Goal: Find specific page/section

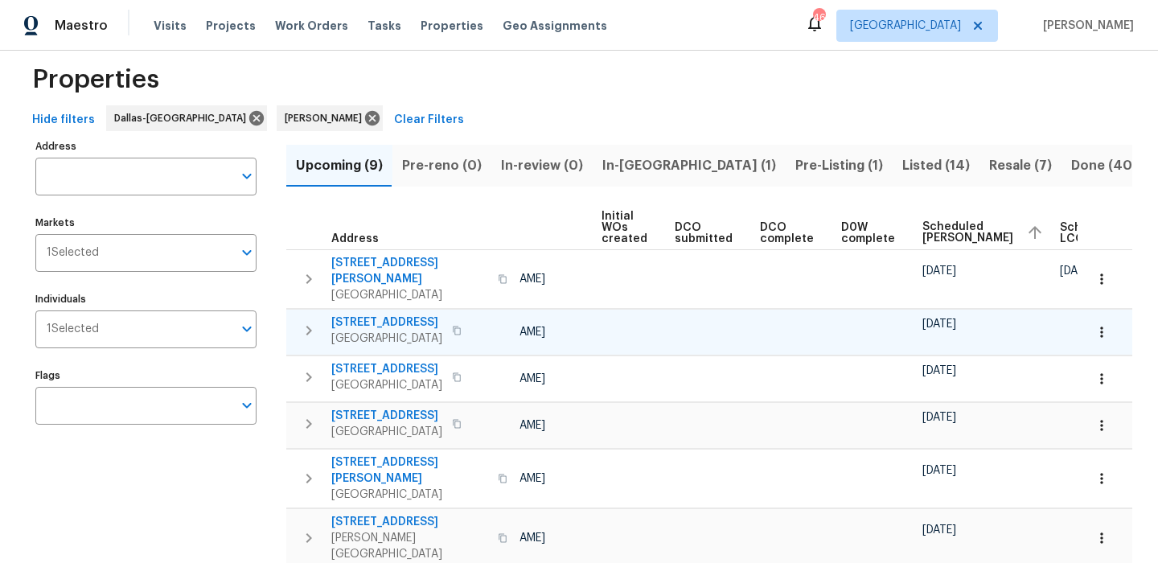
scroll to position [27, 0]
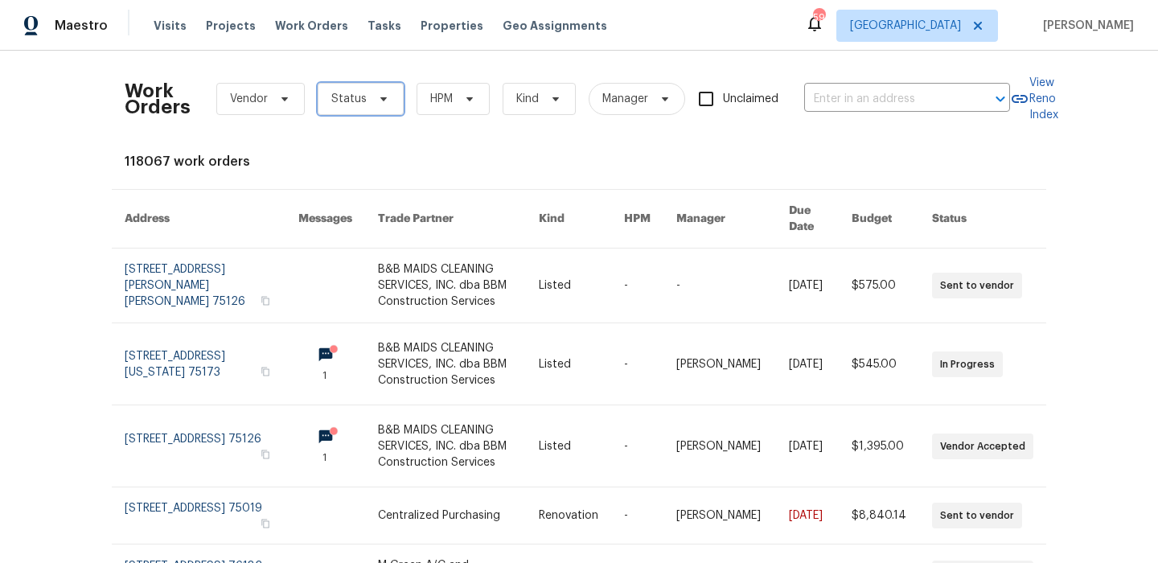
click at [359, 100] on span "Status" at bounding box center [348, 99] width 35 height 16
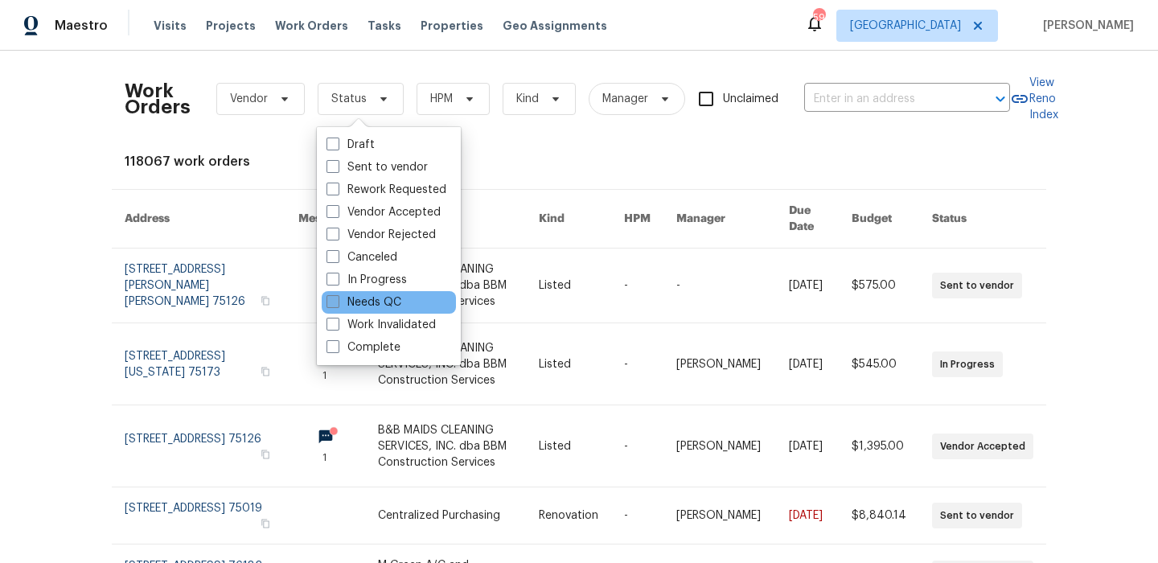
click at [370, 301] on label "Needs QC" at bounding box center [363, 302] width 75 height 16
click at [337, 301] on input "Needs QC" at bounding box center [331, 299] width 10 height 10
checkbox input "true"
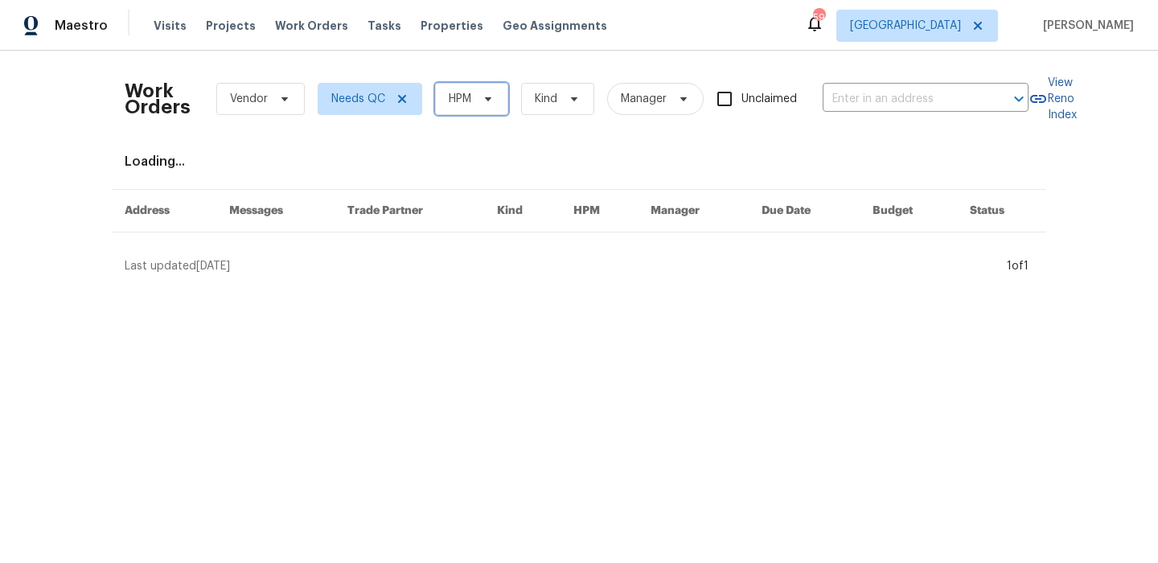
click at [471, 102] on span "HPM" at bounding box center [460, 99] width 23 height 16
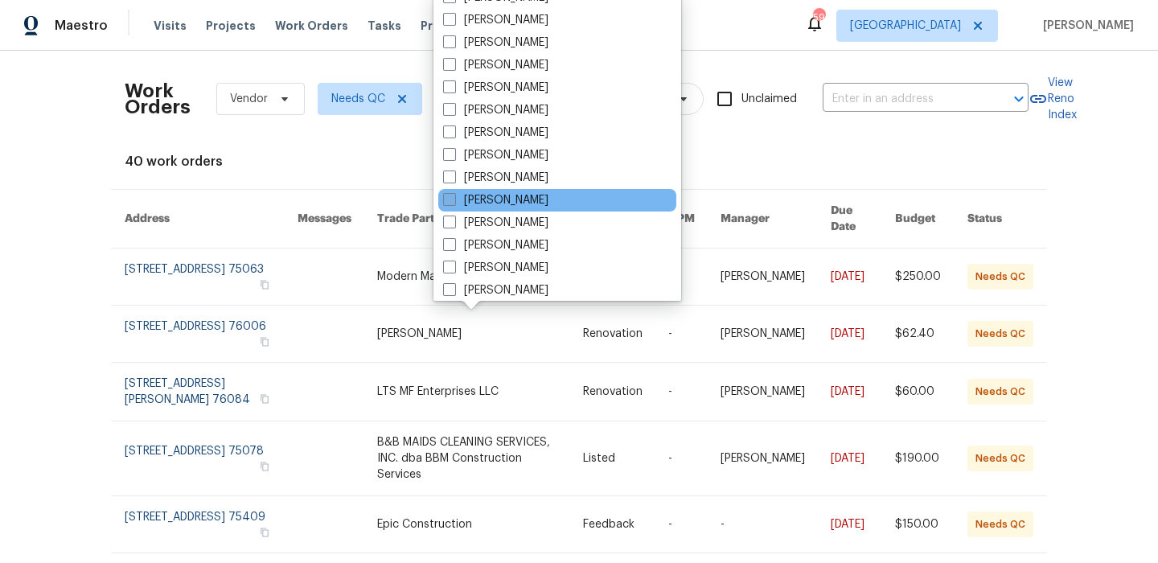
scroll to position [76, 0]
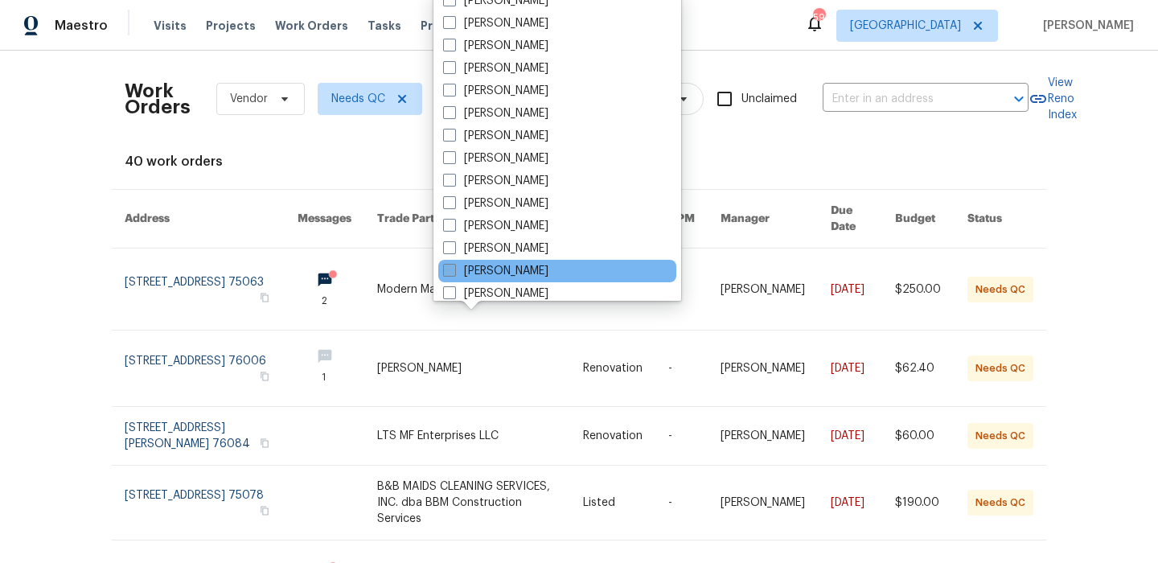
click at [544, 269] on label "[PERSON_NAME]" at bounding box center [495, 271] width 105 height 16
click at [453, 269] on input "[PERSON_NAME]" at bounding box center [448, 268] width 10 height 10
checkbox input "true"
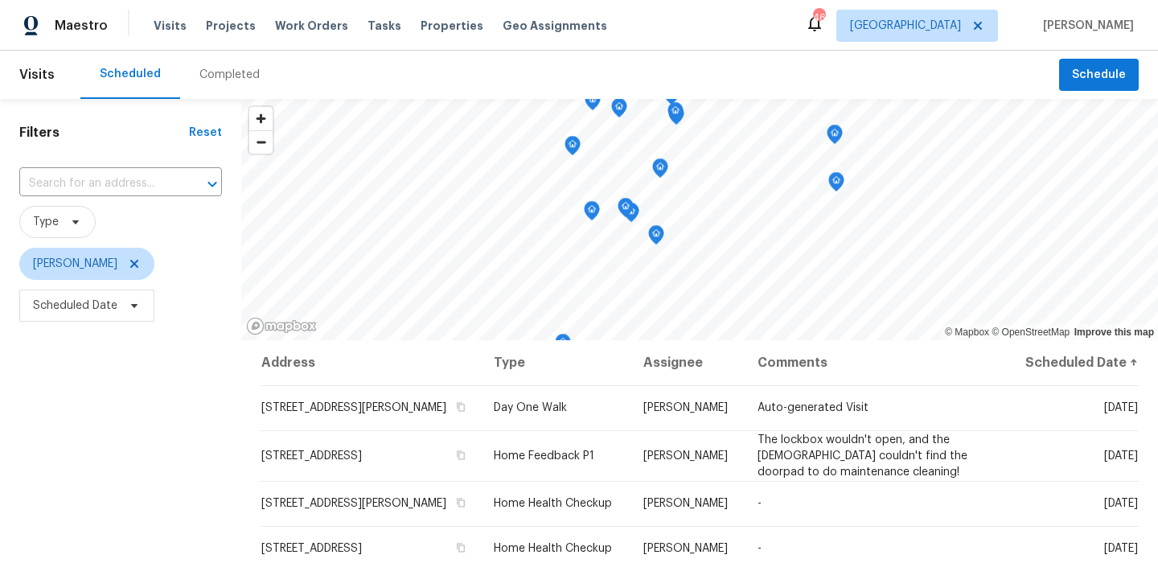
scroll to position [332, 0]
